Goal: Task Accomplishment & Management: Use online tool/utility

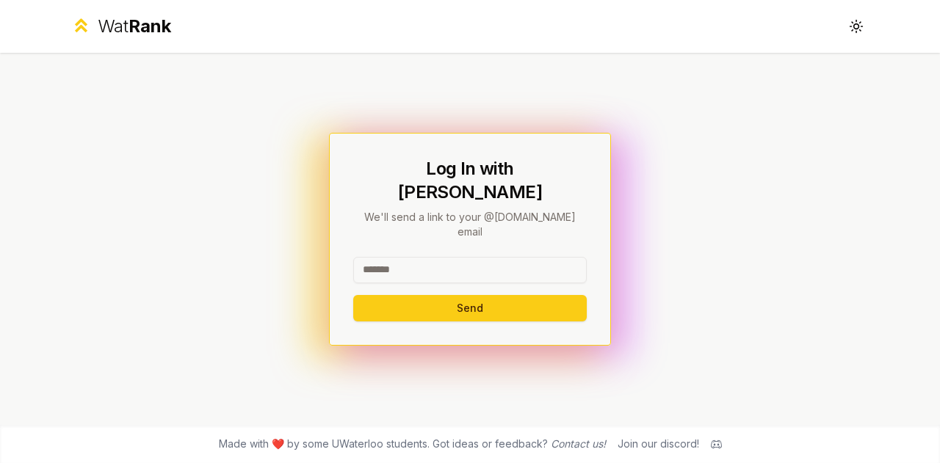
click at [432, 257] on input at bounding box center [469, 270] width 233 height 26
click at [513, 257] on input at bounding box center [469, 270] width 233 height 26
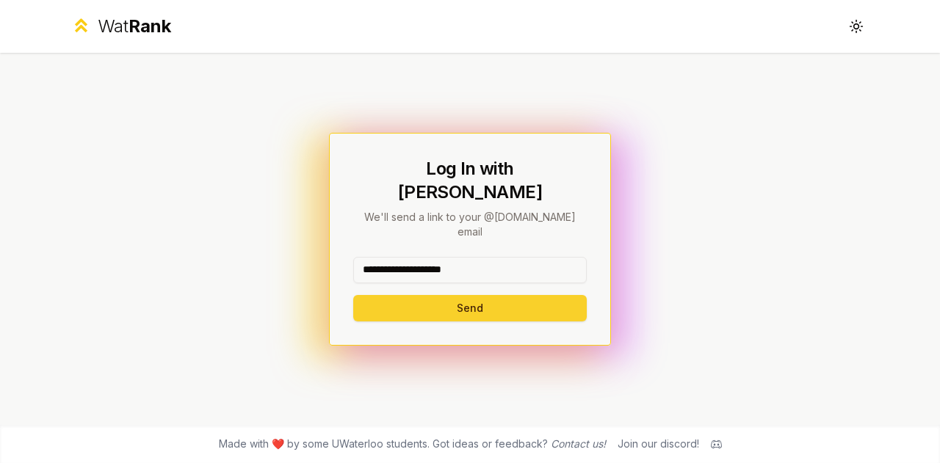
click at [489, 295] on button "Send" at bounding box center [469, 308] width 233 height 26
type input "********"
click at [499, 295] on button "Send" at bounding box center [469, 308] width 233 height 26
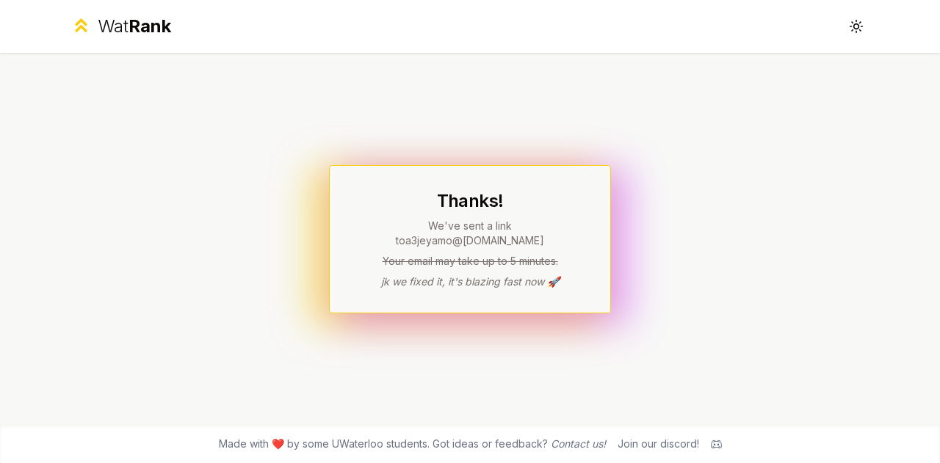
click at [511, 275] on p "jk we fixed it, it's blazing fast now 🚀" at bounding box center [469, 282] width 233 height 15
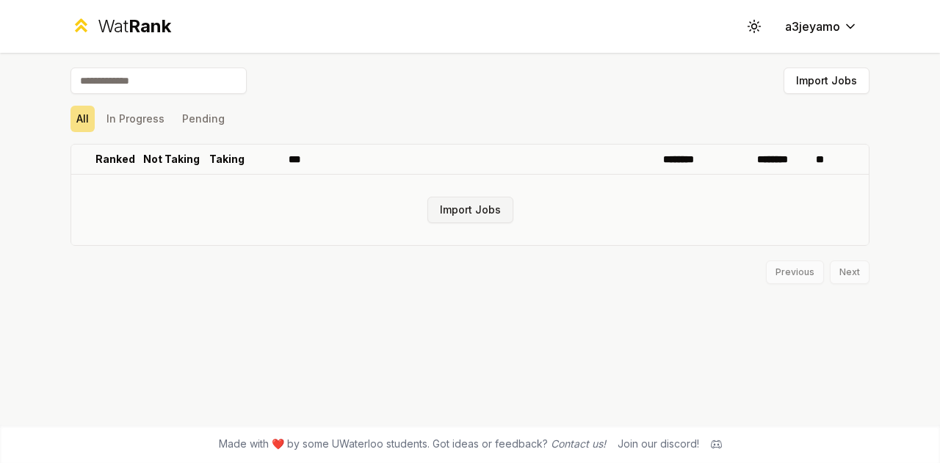
click at [493, 214] on button "Import Jobs" at bounding box center [470, 210] width 86 height 26
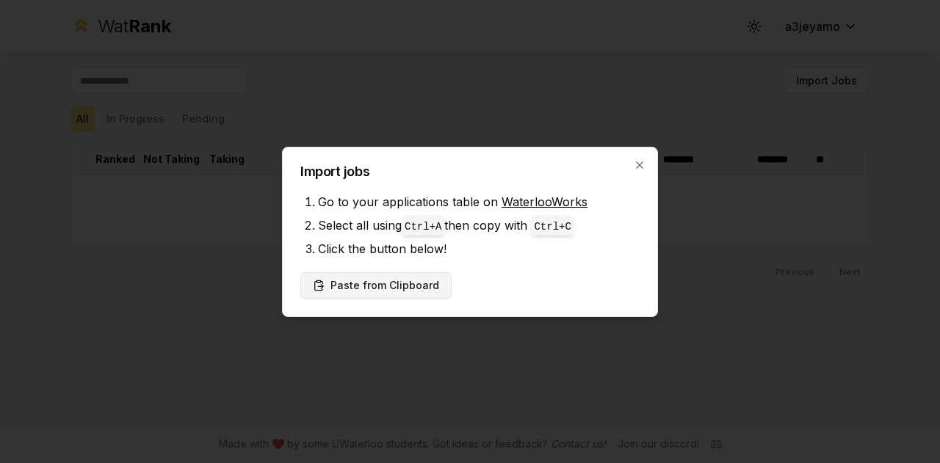
click at [355, 283] on button "Paste from Clipboard" at bounding box center [375, 285] width 151 height 26
click at [357, 285] on button "Paste from Clipboard" at bounding box center [375, 285] width 151 height 26
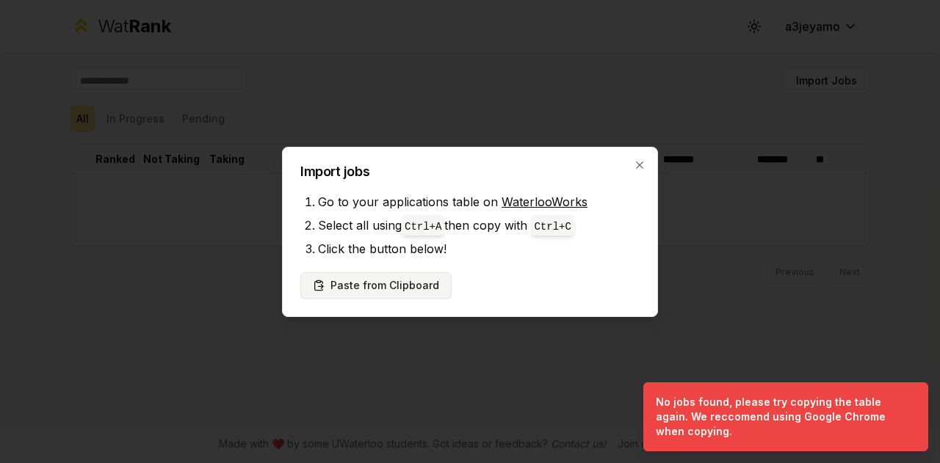
click at [357, 285] on button "Paste from Clipboard" at bounding box center [375, 285] width 151 height 26
click at [645, 164] on icon "button" at bounding box center [640, 165] width 12 height 12
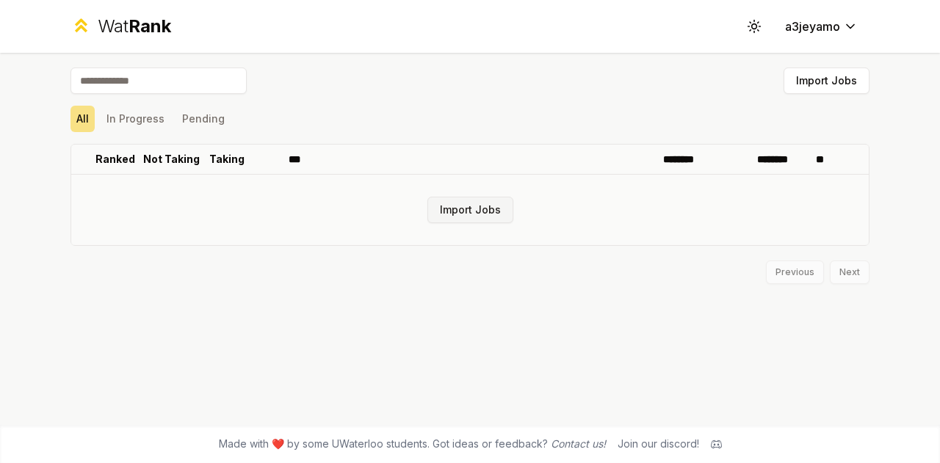
click at [504, 215] on button "Import Jobs" at bounding box center [470, 210] width 86 height 26
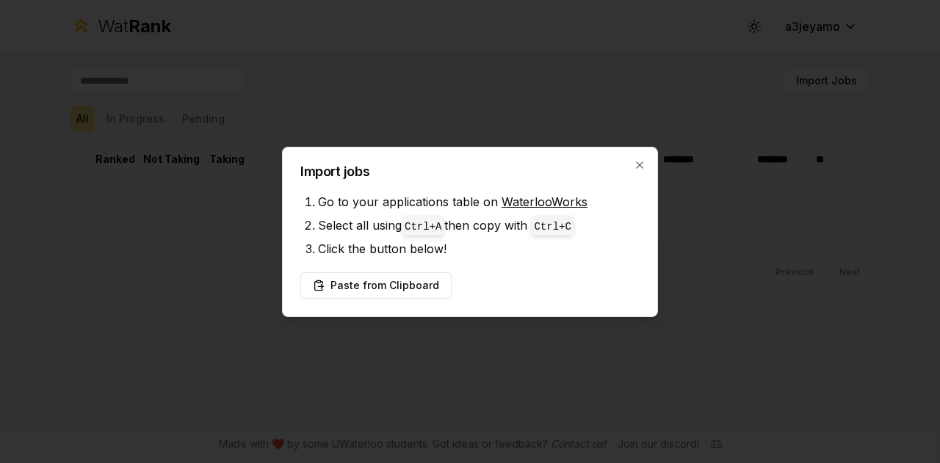
click at [504, 215] on li "Select all using Ctrl+ A then copy with Ctrl+ C" at bounding box center [479, 225] width 322 height 23
click at [396, 288] on button "Paste from Clipboard" at bounding box center [375, 285] width 151 height 26
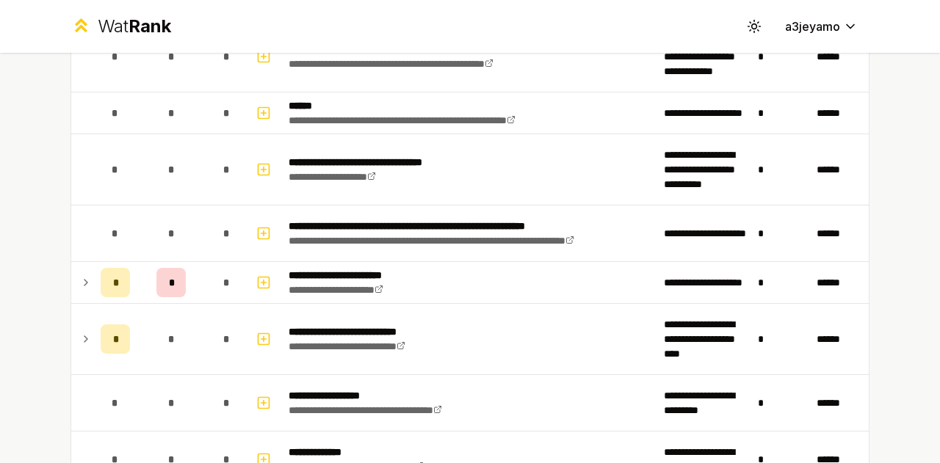
scroll to position [1122, 0]
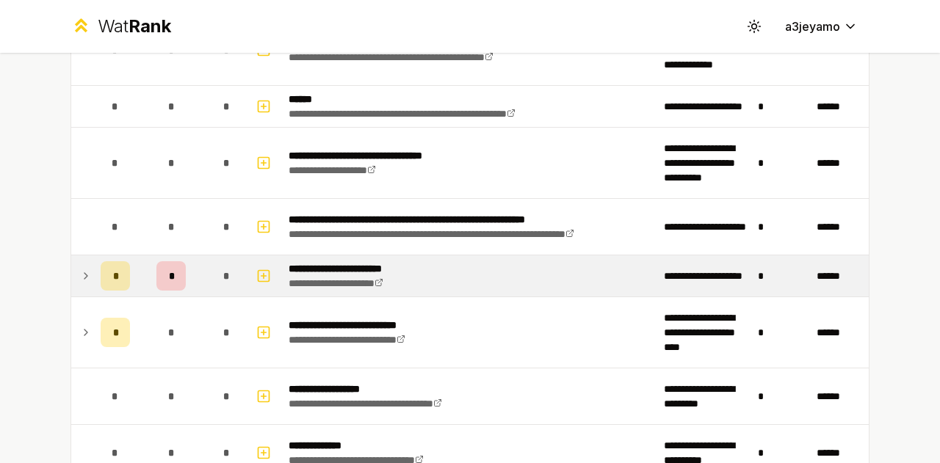
click at [80, 274] on icon at bounding box center [86, 276] width 12 height 18
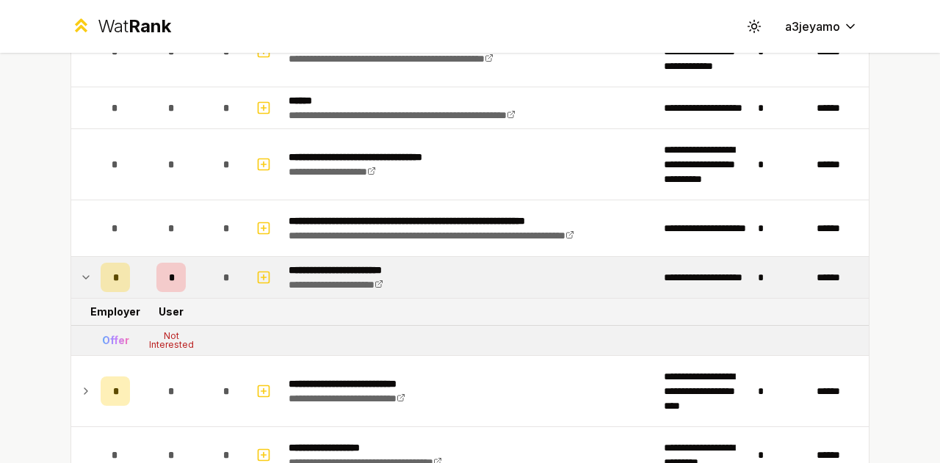
scroll to position [1120, 0]
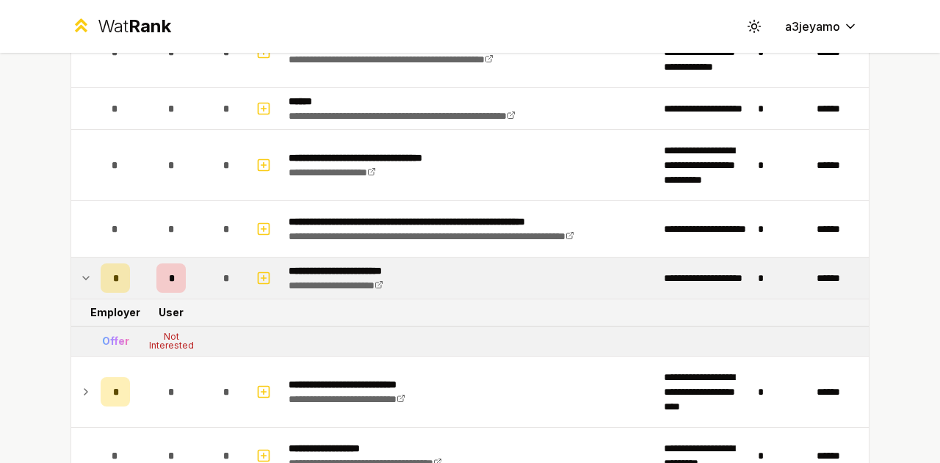
click at [83, 272] on icon at bounding box center [86, 278] width 12 height 18
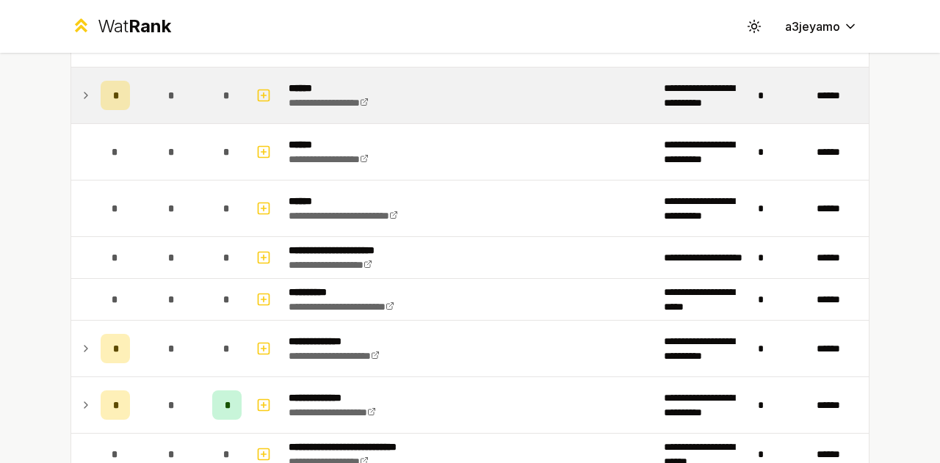
scroll to position [1991, 0]
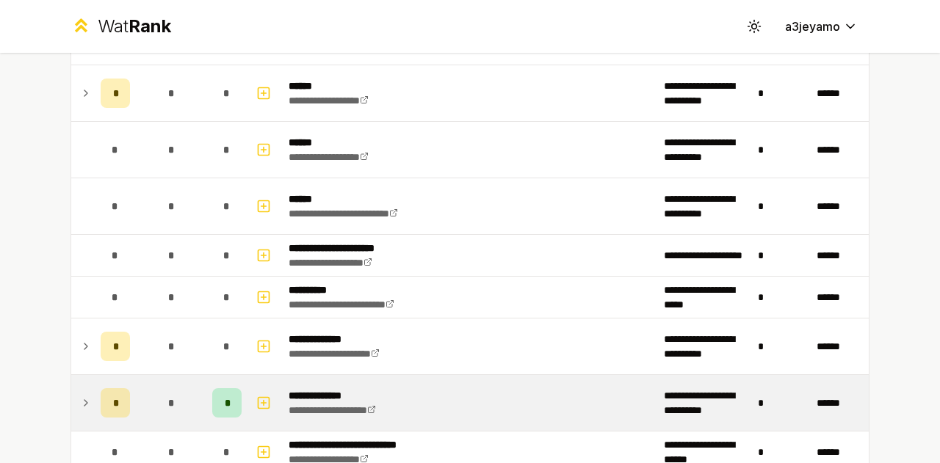
click at [212, 394] on div "*" at bounding box center [226, 402] width 29 height 29
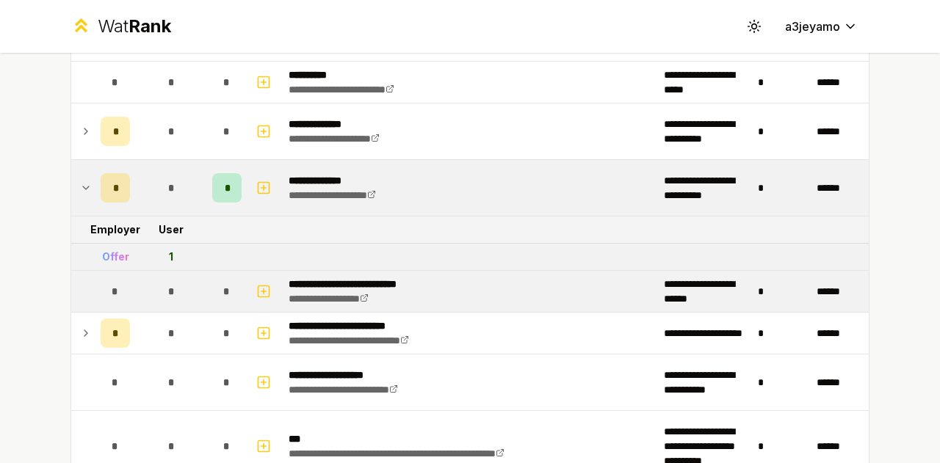
scroll to position [2207, 0]
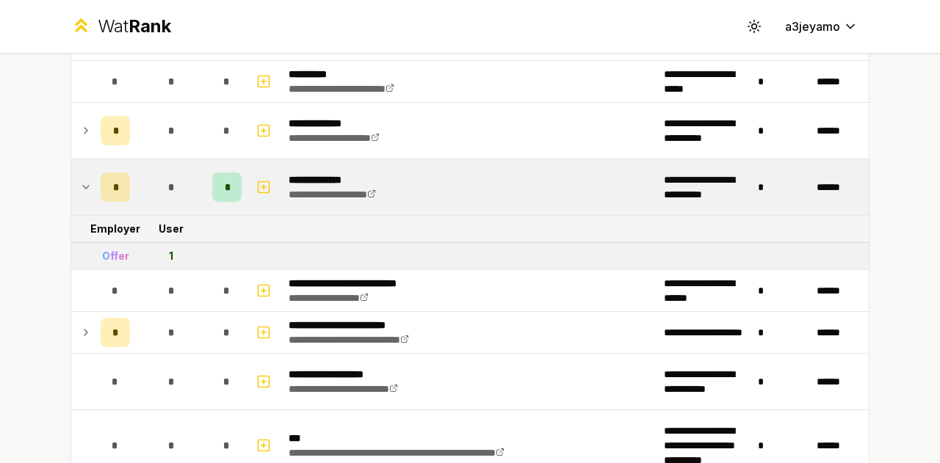
click at [313, 177] on div "**********" at bounding box center [351, 187] width 126 height 29
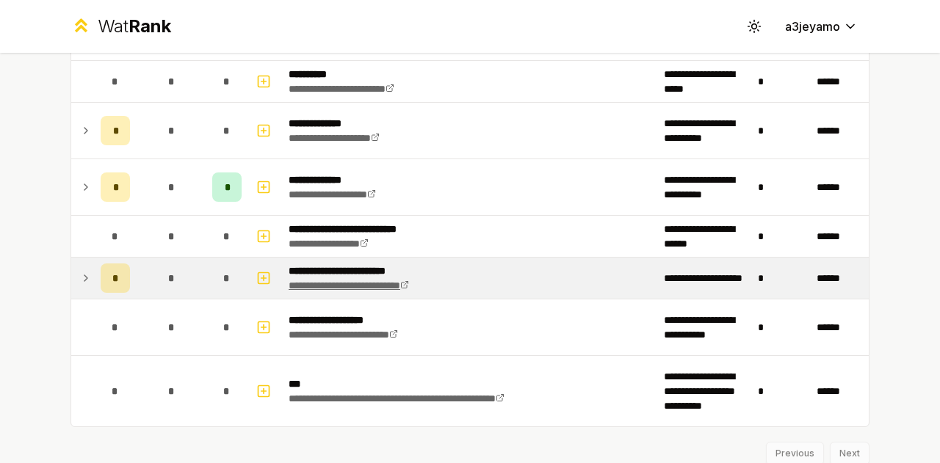
click at [319, 280] on link "**********" at bounding box center [348, 285] width 120 height 10
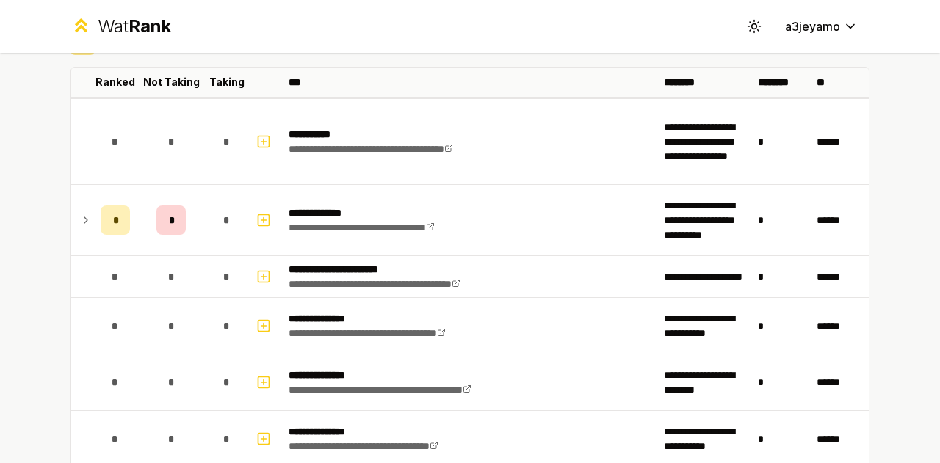
scroll to position [0, 0]
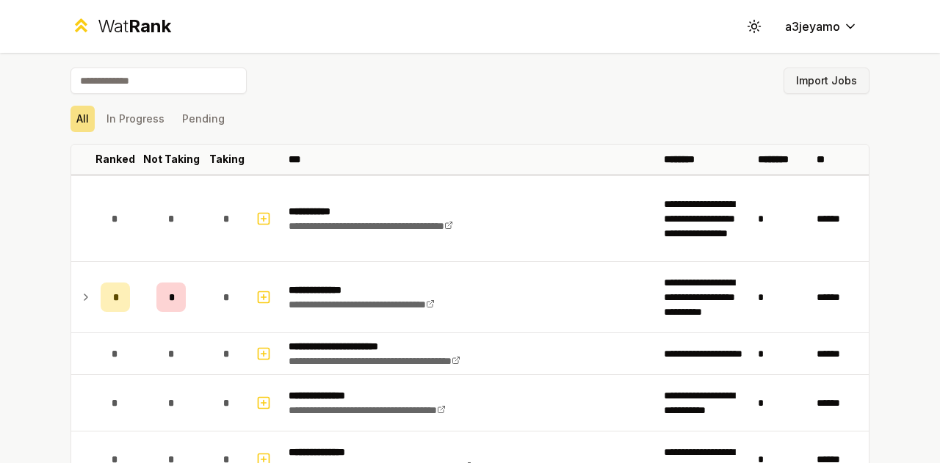
click at [835, 81] on button "Import Jobs" at bounding box center [826, 81] width 86 height 26
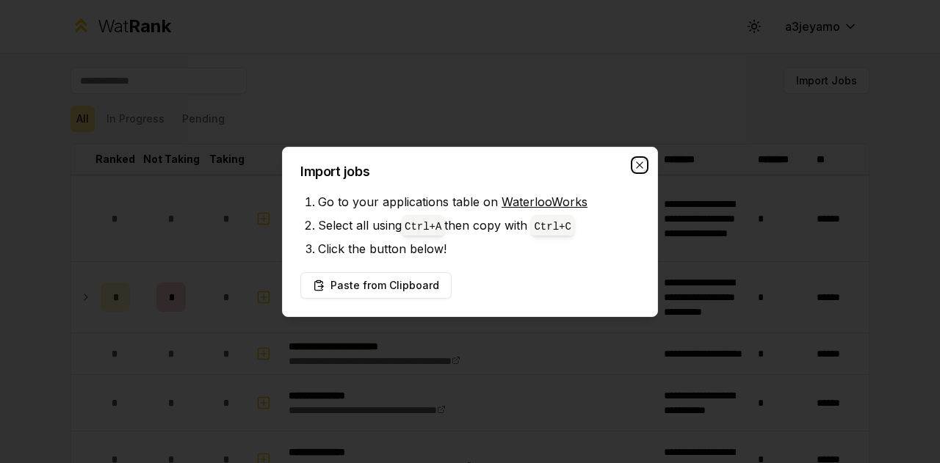
click at [639, 169] on icon "button" at bounding box center [640, 165] width 12 height 12
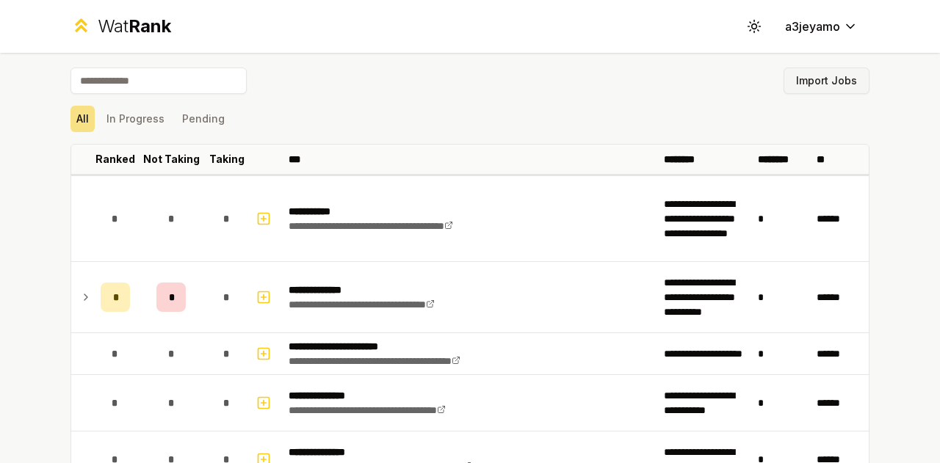
click at [800, 90] on button "Import Jobs" at bounding box center [826, 81] width 86 height 26
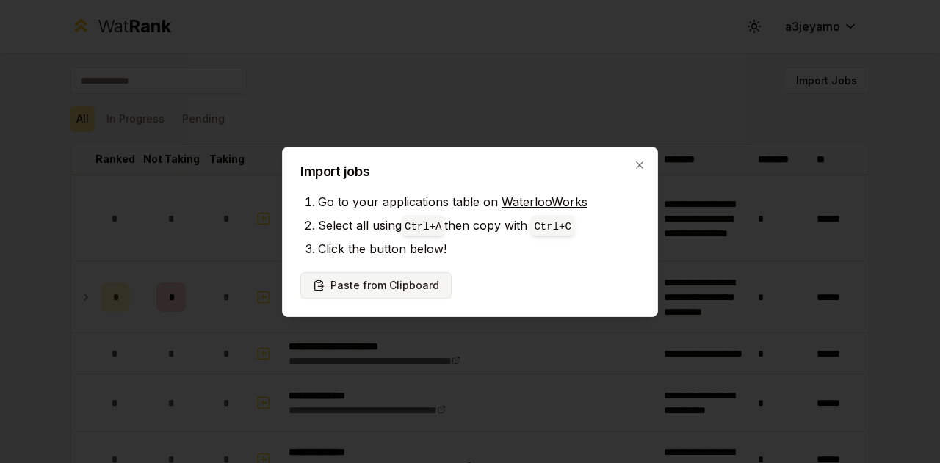
click at [358, 292] on button "Paste from Clipboard" at bounding box center [375, 285] width 151 height 26
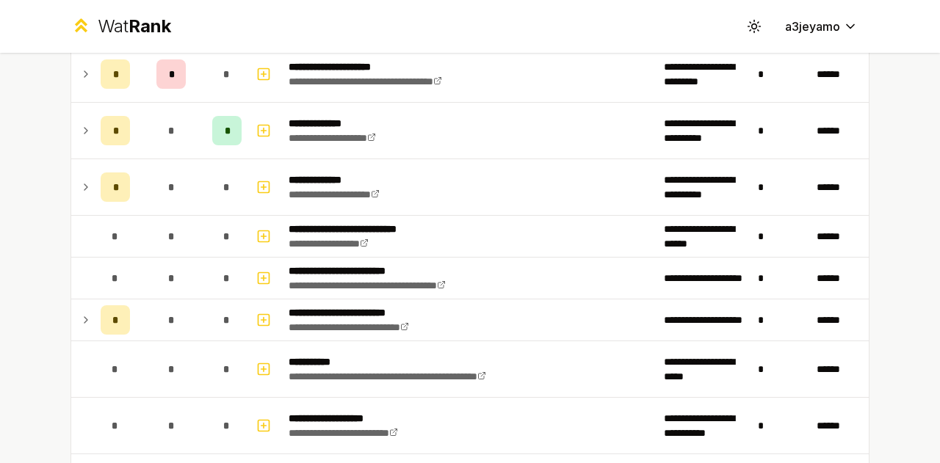
scroll to position [2914, 0]
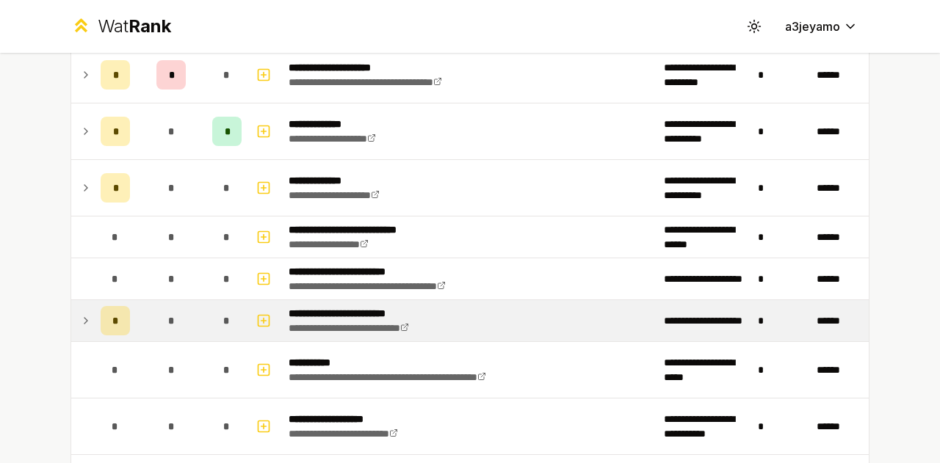
click at [80, 312] on icon at bounding box center [86, 321] width 12 height 18
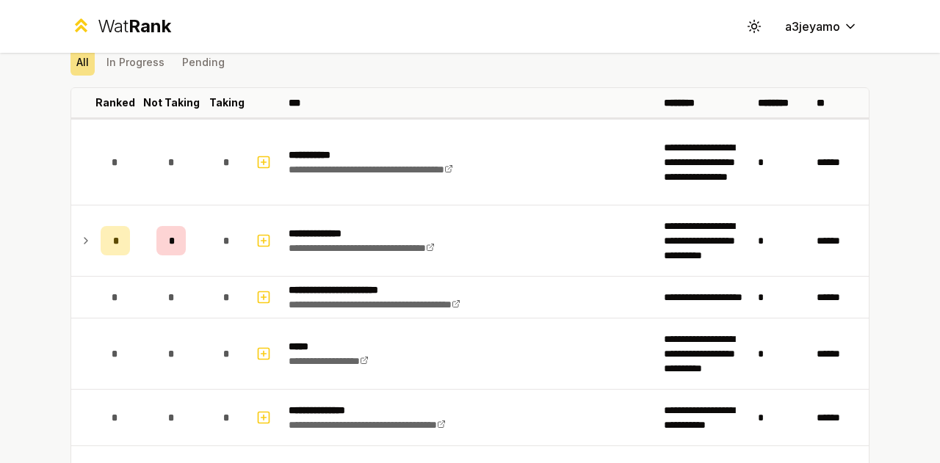
scroll to position [0, 0]
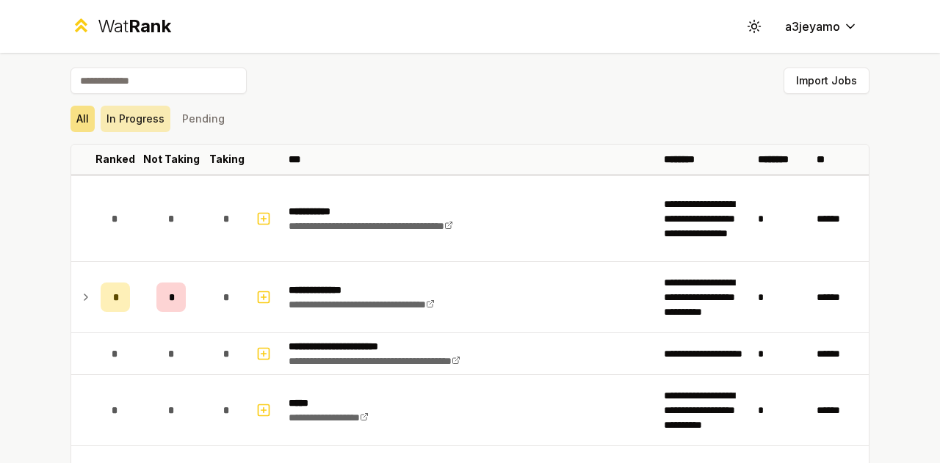
click at [125, 118] on button "In Progress" at bounding box center [136, 119] width 70 height 26
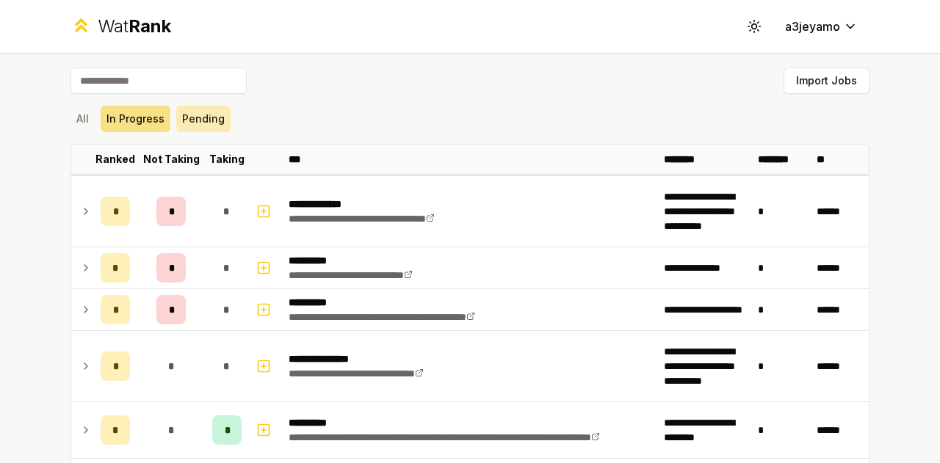
click at [189, 130] on button "Pending" at bounding box center [203, 119] width 54 height 26
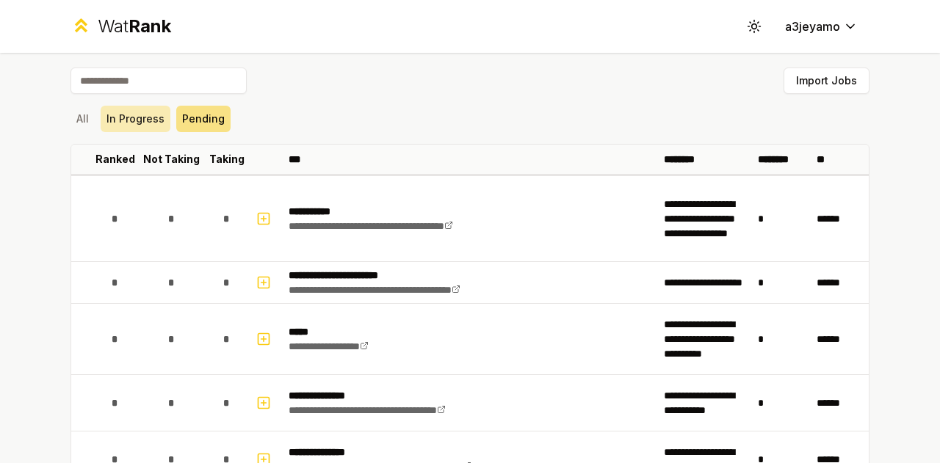
click at [132, 117] on button "In Progress" at bounding box center [136, 119] width 70 height 26
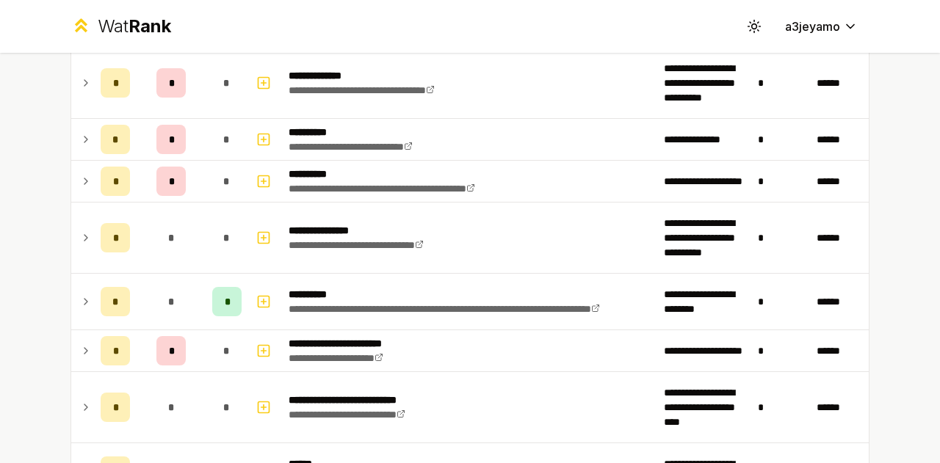
scroll to position [102, 0]
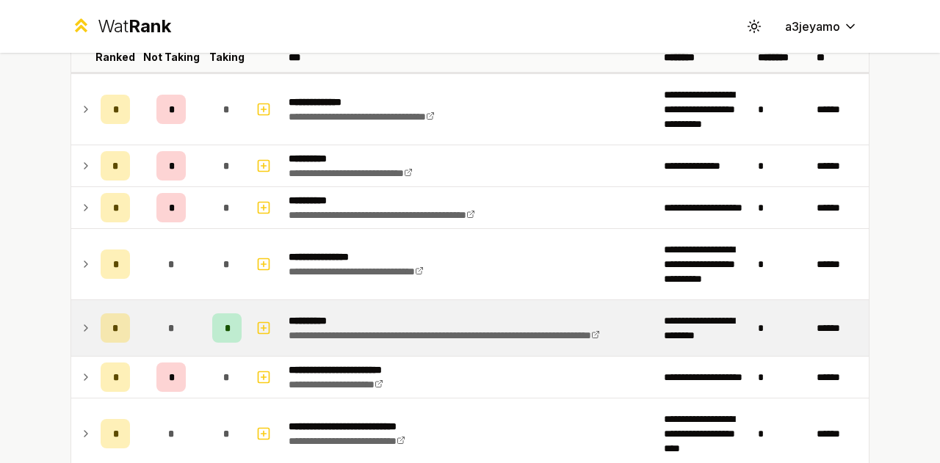
click at [80, 327] on icon at bounding box center [86, 328] width 12 height 18
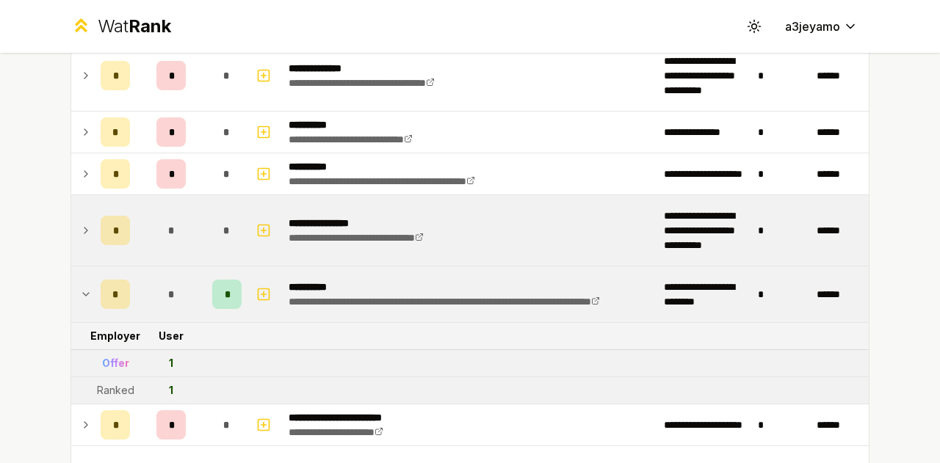
scroll to position [0, 0]
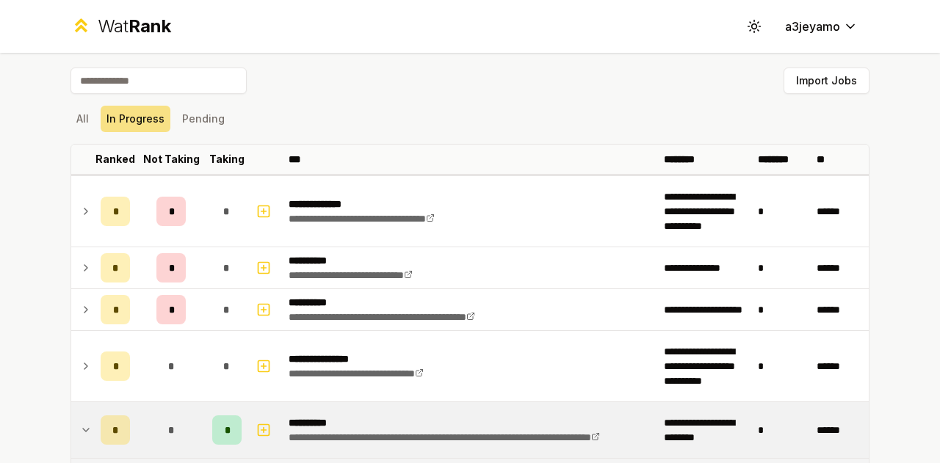
click at [71, 426] on td at bounding box center [82, 430] width 23 height 56
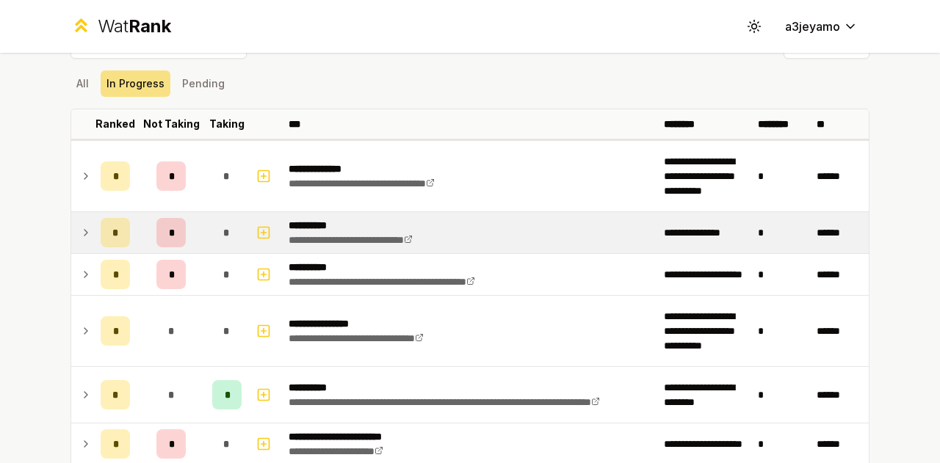
scroll to position [36, 0]
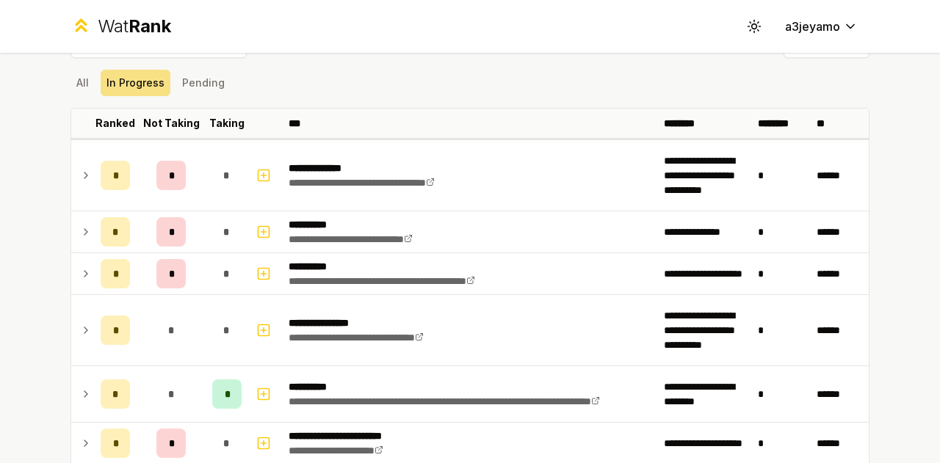
click at [80, 395] on icon at bounding box center [86, 394] width 12 height 18
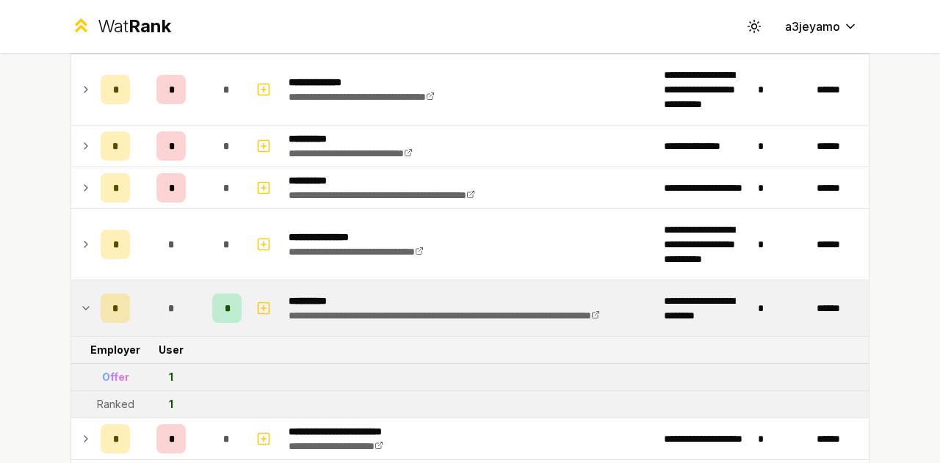
scroll to position [137, 0]
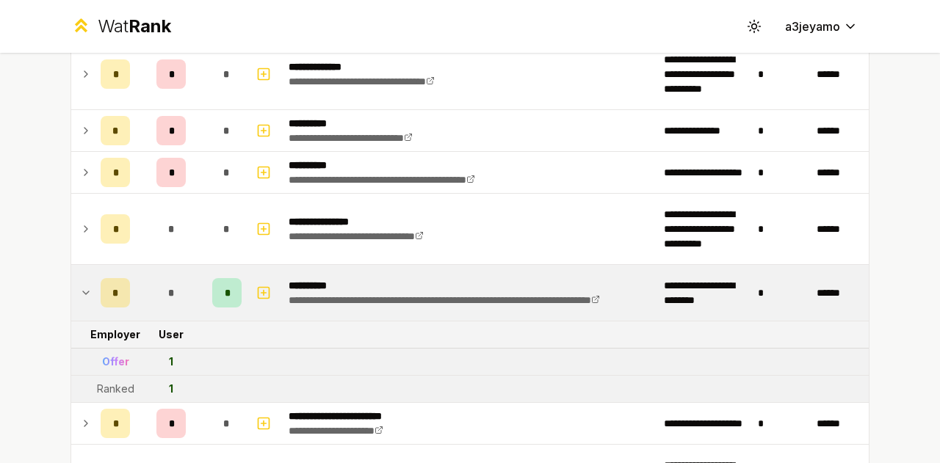
click at [82, 280] on td at bounding box center [82, 293] width 23 height 56
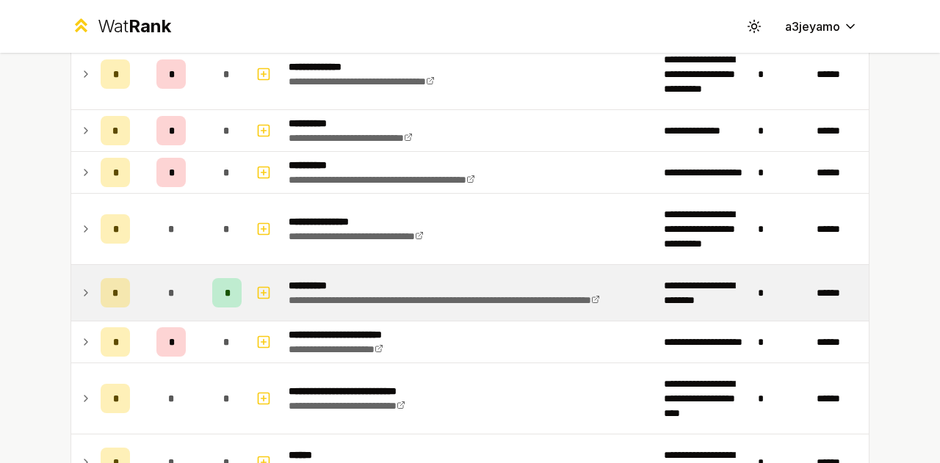
click at [82, 280] on td at bounding box center [82, 293] width 23 height 56
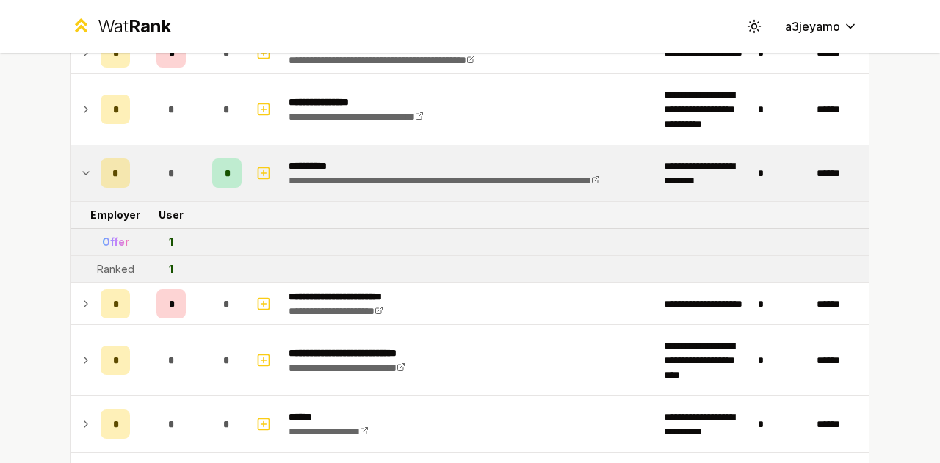
scroll to position [277, 0]
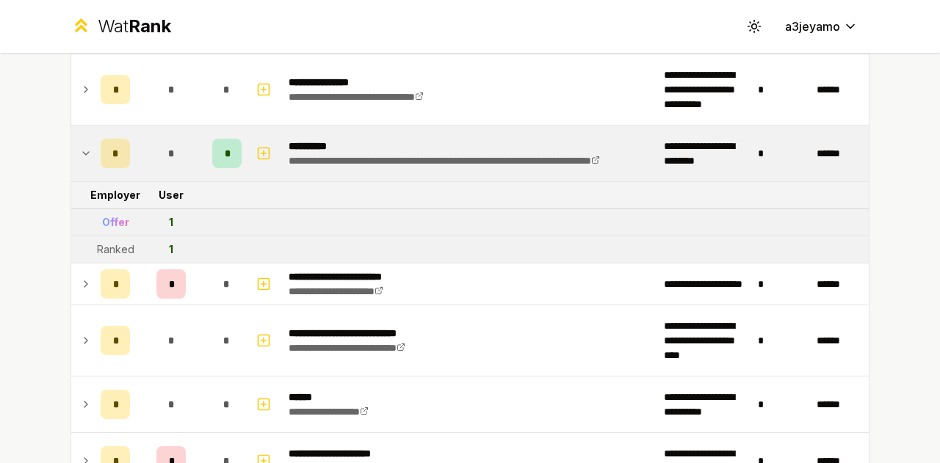
click at [82, 156] on icon at bounding box center [86, 154] width 12 height 18
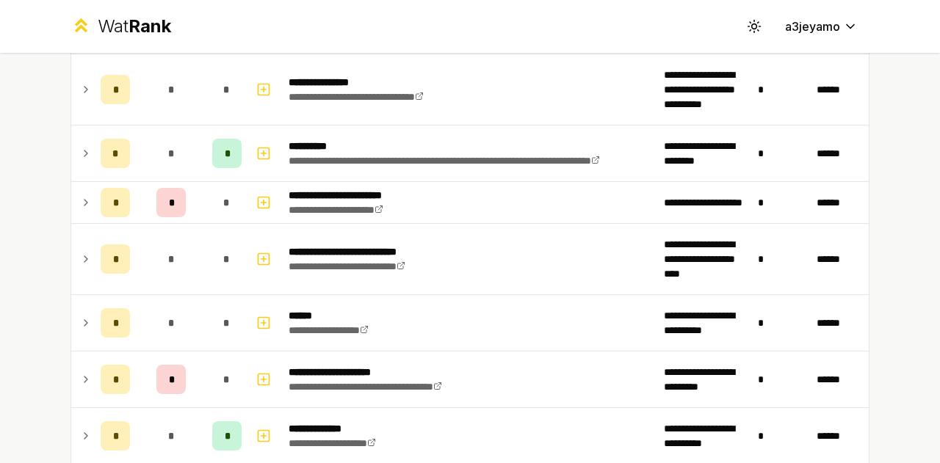
scroll to position [393, 0]
